Goal: Register for event/course

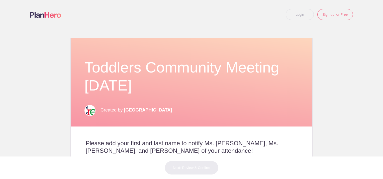
scroll to position [200, 0]
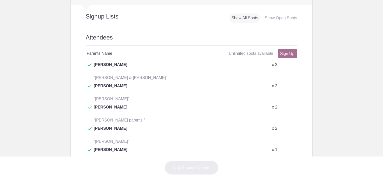
scroll to position [225, 0]
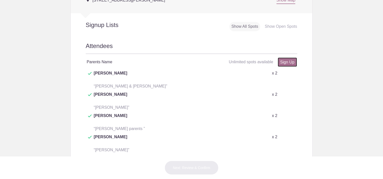
click at [284, 60] on link "Sign Up" at bounding box center [286, 62] width 19 height 9
type input "1"
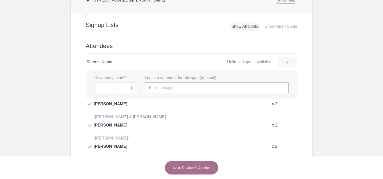
click at [167, 85] on input "text" at bounding box center [216, 87] width 143 height 11
type input "Amanda Breemes"
click at [195, 169] on button "Next: Review & Confirm" at bounding box center [192, 168] width 54 height 14
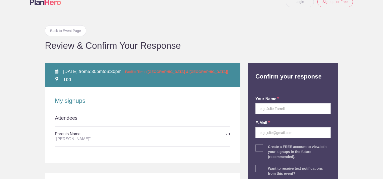
scroll to position [12, 0]
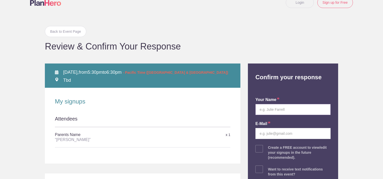
click at [266, 110] on input "text" at bounding box center [292, 109] width 75 height 11
type input "Amanda Marie Breemes"
type input "amanda.breemes@gmail.com"
drag, startPoint x: 311, startPoint y: 133, endPoint x: 228, endPoint y: 131, distance: 82.9
click at [228, 131] on div "Back to Event Page Back to Event Page Review & Confirm Your Response WED Septem…" at bounding box center [191, 131] width 300 height 229
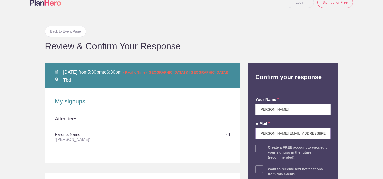
click at [299, 134] on input "amanda.breemes@gmail.com" at bounding box center [292, 133] width 75 height 11
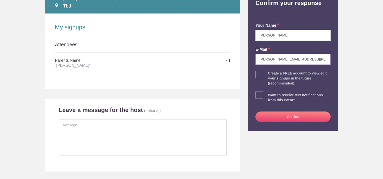
scroll to position [87, 0]
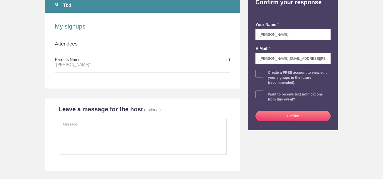
click at [352, 79] on body "Login Sign up for Free Login Back to Event Page Back to Event Page Review & Con…" at bounding box center [191, 89] width 383 height 179
click at [293, 115] on button "Confirm" at bounding box center [292, 116] width 75 height 11
